Goal: Complete application form

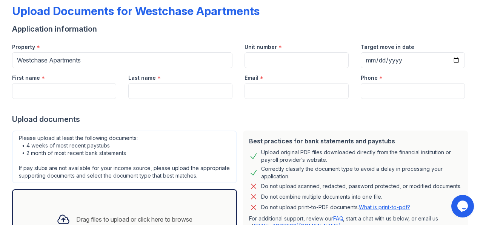
scroll to position [39, 0]
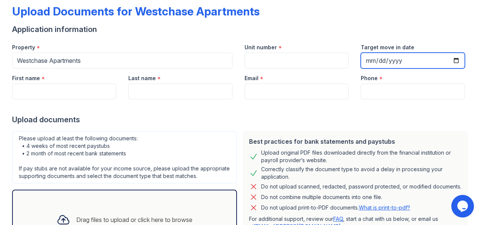
click at [451, 64] on input "Target move in date" at bounding box center [412, 61] width 104 height 16
click at [449, 60] on input "Target move in date" at bounding box center [412, 61] width 104 height 16
type input "[DATE]"
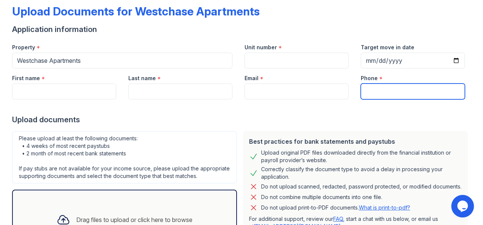
click at [399, 95] on input "Phone" at bounding box center [412, 92] width 104 height 16
type input "5732335252"
click at [82, 94] on input "First name" at bounding box center [64, 92] width 104 height 16
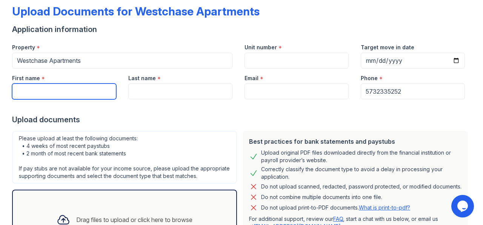
type input "[PERSON_NAME]"
click at [203, 86] on input "Last name" at bounding box center [180, 92] width 104 height 16
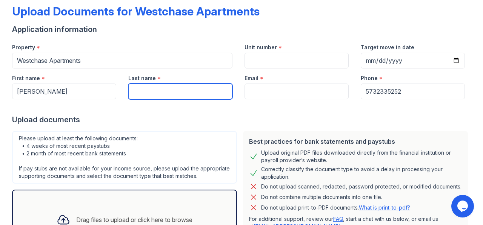
type input "Tucker II"
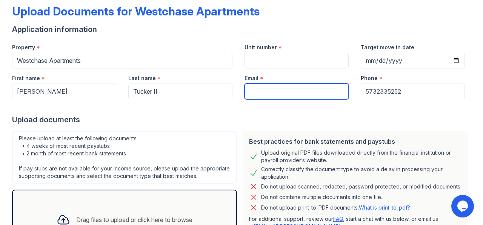
click at [264, 94] on input "Email" at bounding box center [296, 92] width 104 height 16
type input "[EMAIL_ADDRESS][DOMAIN_NAME]"
click at [273, 63] on input "Unit number" at bounding box center [296, 61] width 104 height 16
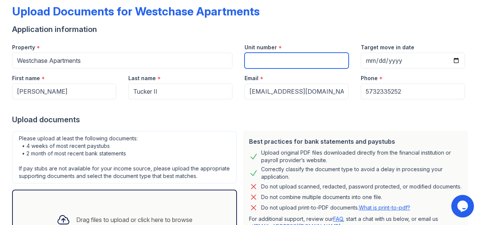
type input "955B"
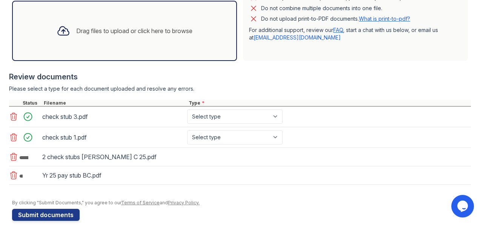
scroll to position [232, 0]
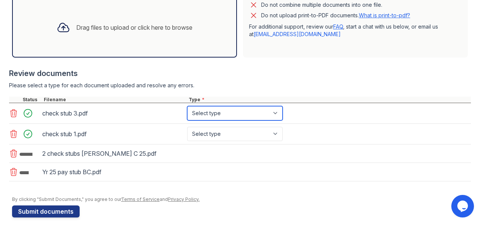
click at [276, 120] on select "Select type Paystub Bank Statement Offer Letter Tax Documents Benefit Award Let…" at bounding box center [234, 113] width 95 height 14
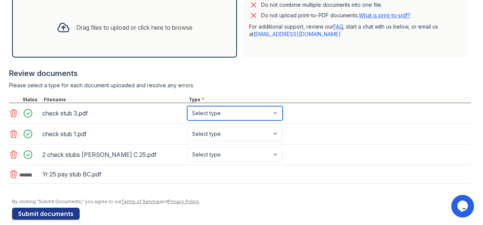
select select "paystub"
click at [187, 113] on select "Select type Paystub Bank Statement Offer Letter Tax Documents Benefit Award Let…" at bounding box center [234, 113] width 95 height 14
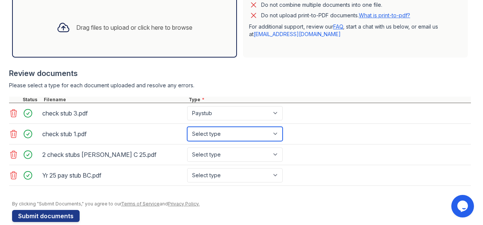
click at [279, 138] on select "Select type Paystub Bank Statement Offer Letter Tax Documents Benefit Award Let…" at bounding box center [234, 134] width 95 height 14
select select "paystub"
click at [187, 133] on select "Select type Paystub Bank Statement Offer Letter Tax Documents Benefit Award Let…" at bounding box center [234, 134] width 95 height 14
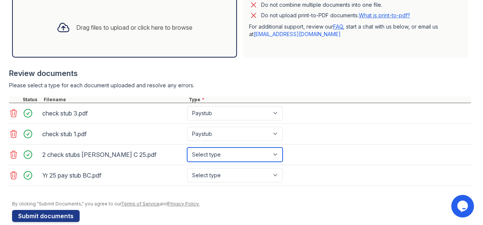
click at [278, 162] on select "Select type Paystub Bank Statement Offer Letter Tax Documents Benefit Award Let…" at bounding box center [234, 155] width 95 height 14
select select "paystub"
click at [187, 153] on select "Select type Paystub Bank Statement Offer Letter Tax Documents Benefit Award Let…" at bounding box center [234, 155] width 95 height 14
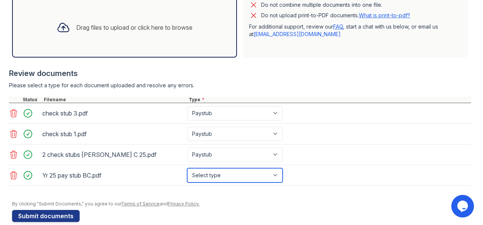
click at [277, 183] on select "Select type Paystub Bank Statement Offer Letter Tax Documents Benefit Award Let…" at bounding box center [234, 176] width 95 height 14
select select "paystub"
click at [187, 174] on select "Select type Paystub Bank Statement Offer Letter Tax Documents Benefit Award Let…" at bounding box center [234, 176] width 95 height 14
click at [278, 201] on div at bounding box center [241, 198] width 459 height 8
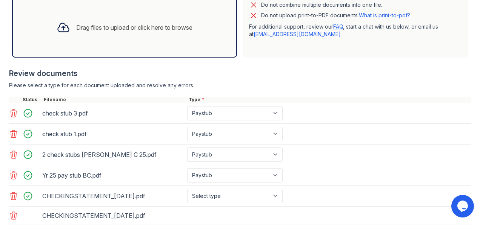
click at [120, 193] on div "CHECKINGSTATEMENT_[DATE].pdf Select type Paystub Bank Statement Offer Letter Ta…" at bounding box center [240, 196] width 462 height 21
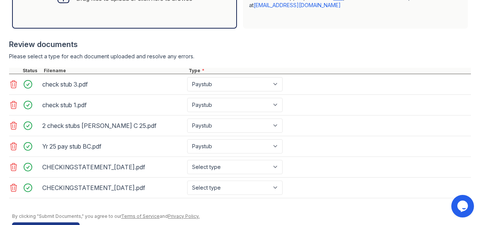
scroll to position [267, 0]
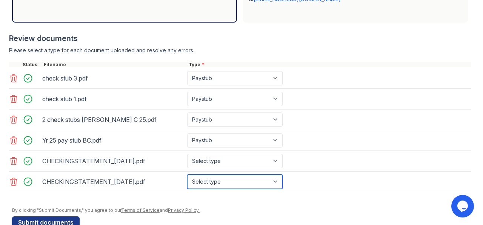
click at [276, 188] on select "Select type Paystub Bank Statement Offer Letter Tax Documents Benefit Award Let…" at bounding box center [234, 182] width 95 height 14
select select "bank_statement"
click at [187, 179] on select "Select type Paystub Bank Statement Offer Letter Tax Documents Benefit Award Let…" at bounding box center [234, 182] width 95 height 14
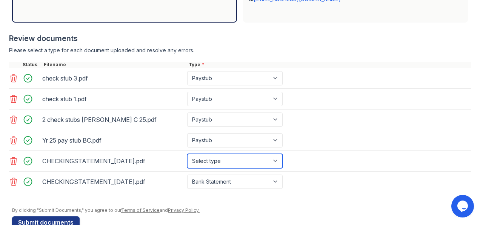
click at [276, 164] on select "Select type Paystub Bank Statement Offer Letter Tax Documents Benefit Award Let…" at bounding box center [234, 161] width 95 height 14
click at [187, 159] on select "Select type Paystub Bank Statement Offer Letter Tax Documents Benefit Award Let…" at bounding box center [234, 161] width 95 height 14
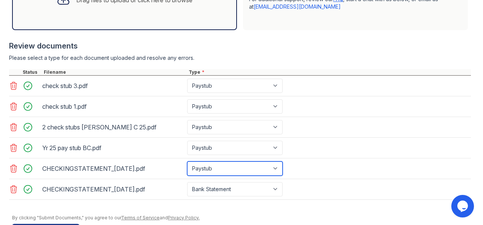
scroll to position [261, 0]
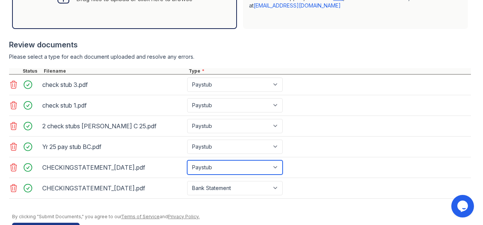
click at [282, 175] on select "Select type Paystub Bank Statement Offer Letter Tax Documents Benefit Award Let…" at bounding box center [234, 168] width 95 height 14
select select "bank_statement"
click at [187, 166] on select "Select type Paystub Bank Statement Offer Letter Tax Documents Benefit Award Let…" at bounding box center [234, 168] width 95 height 14
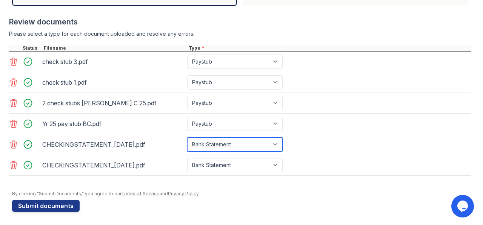
scroll to position [290, 0]
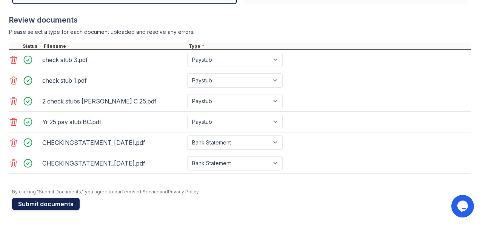
click at [45, 207] on button "Submit documents" at bounding box center [45, 204] width 67 height 12
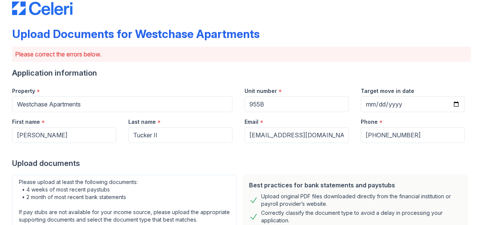
scroll to position [0, 0]
